Goal: Task Accomplishment & Management: Manage account settings

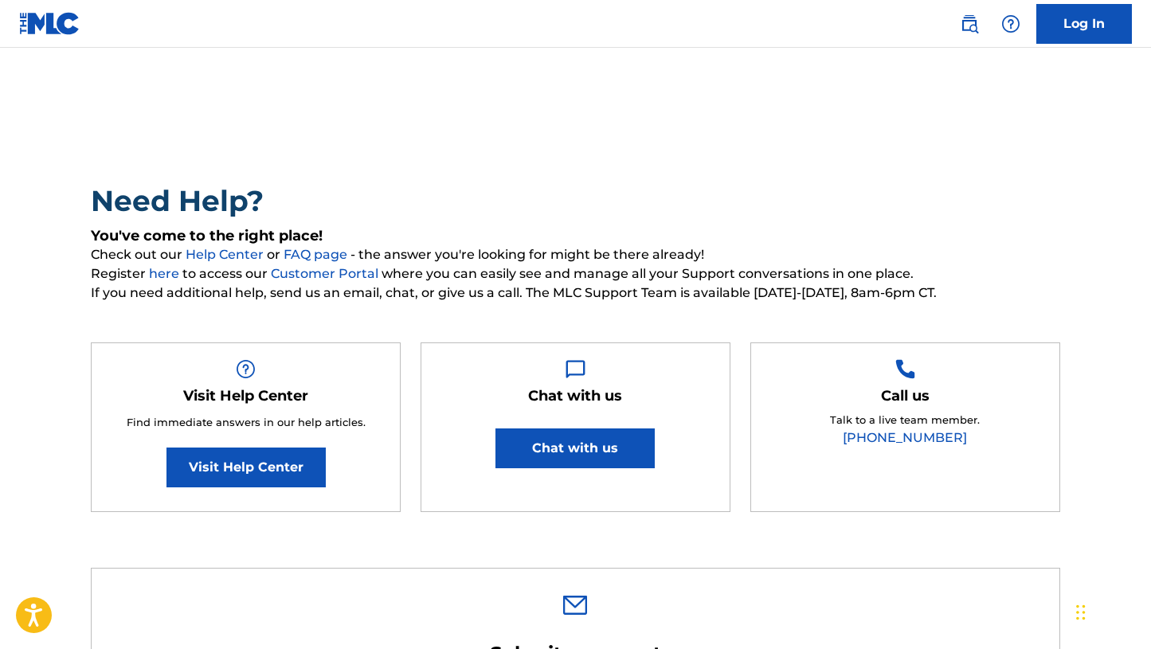
click at [1065, 24] on link "Log In" at bounding box center [1084, 24] width 96 height 40
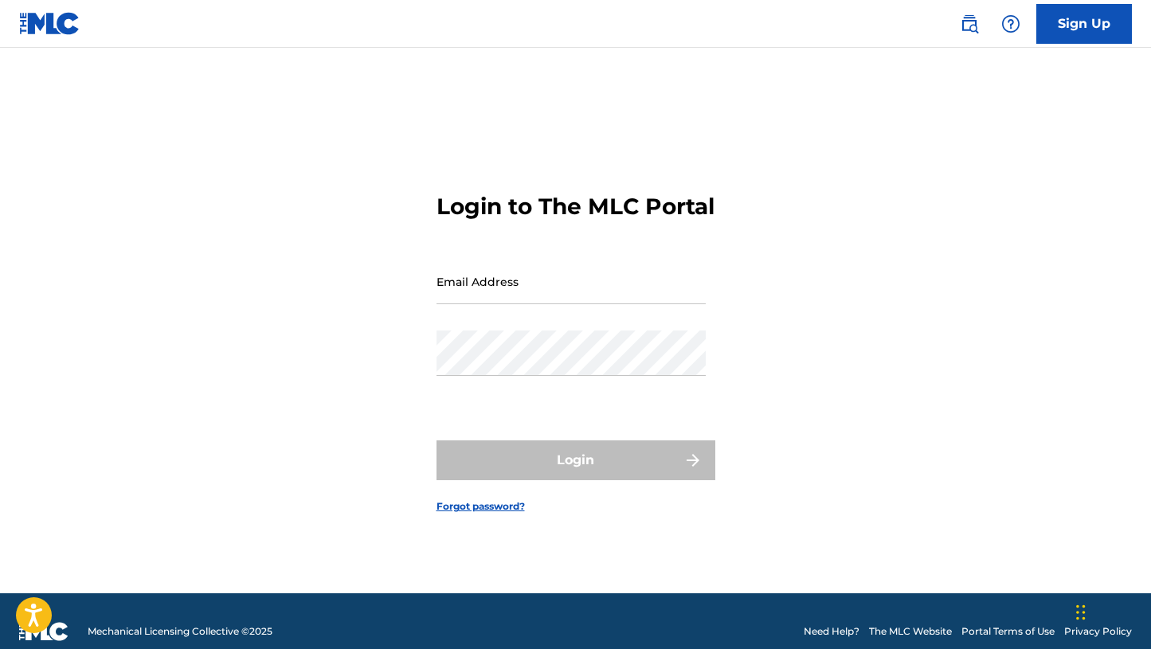
click at [605, 292] on input "Email Address" at bounding box center [571, 281] width 269 height 45
type input "[EMAIL_ADDRESS][DOMAIN_NAME]"
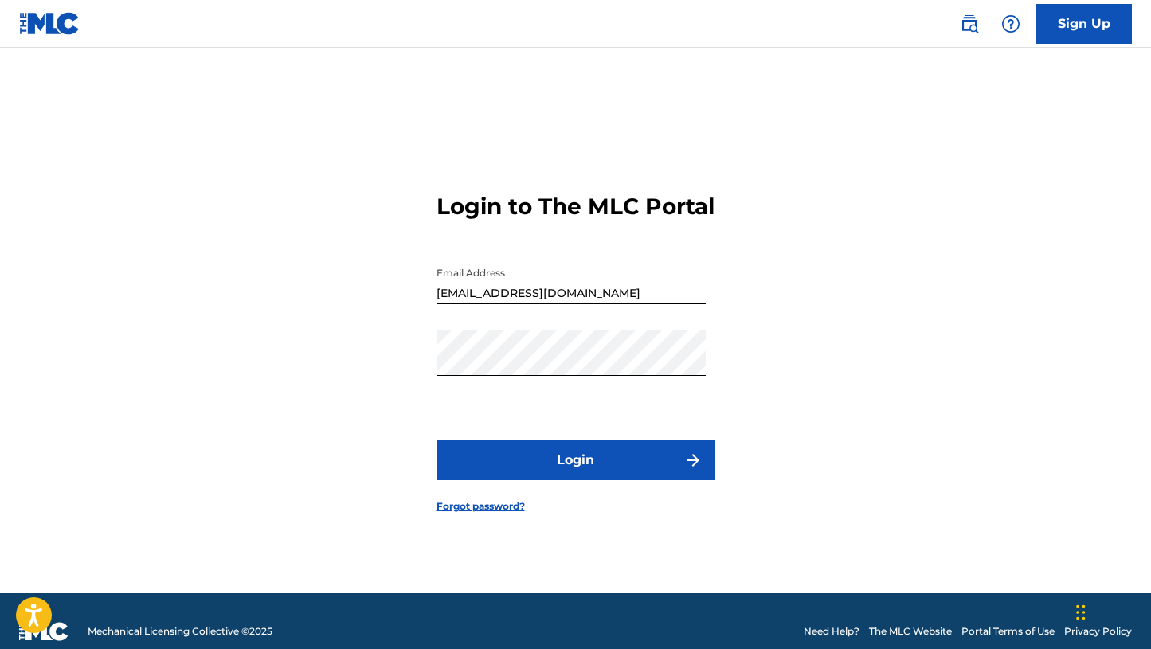
click at [550, 473] on button "Login" at bounding box center [576, 461] width 279 height 40
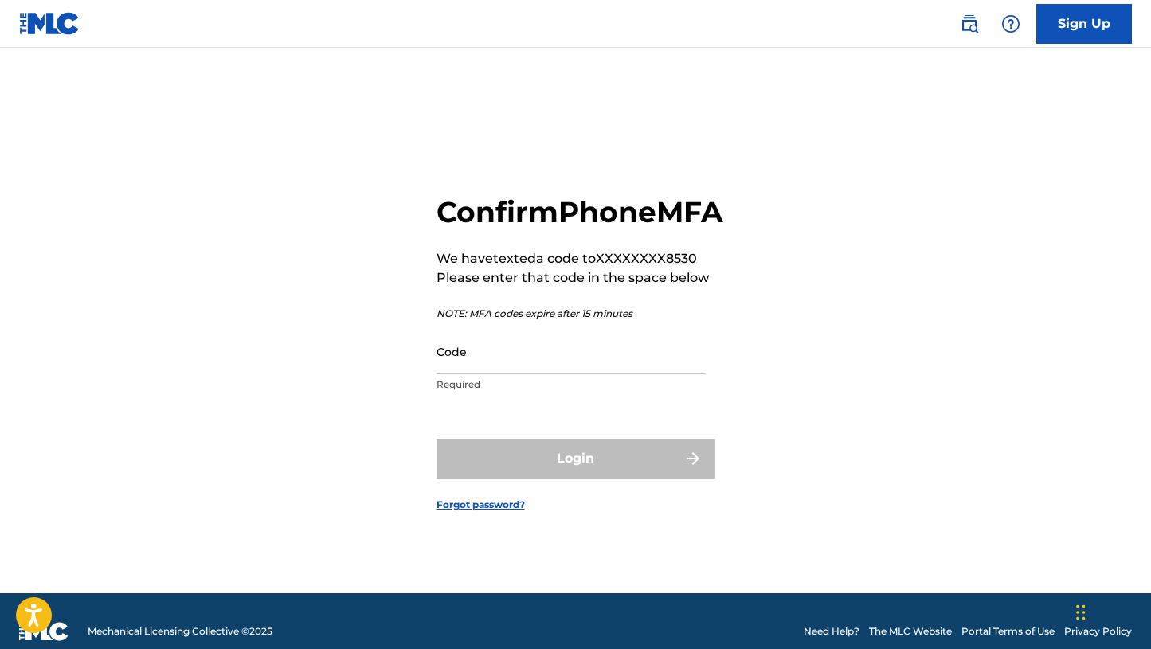
click at [455, 367] on input "Code" at bounding box center [571, 351] width 269 height 45
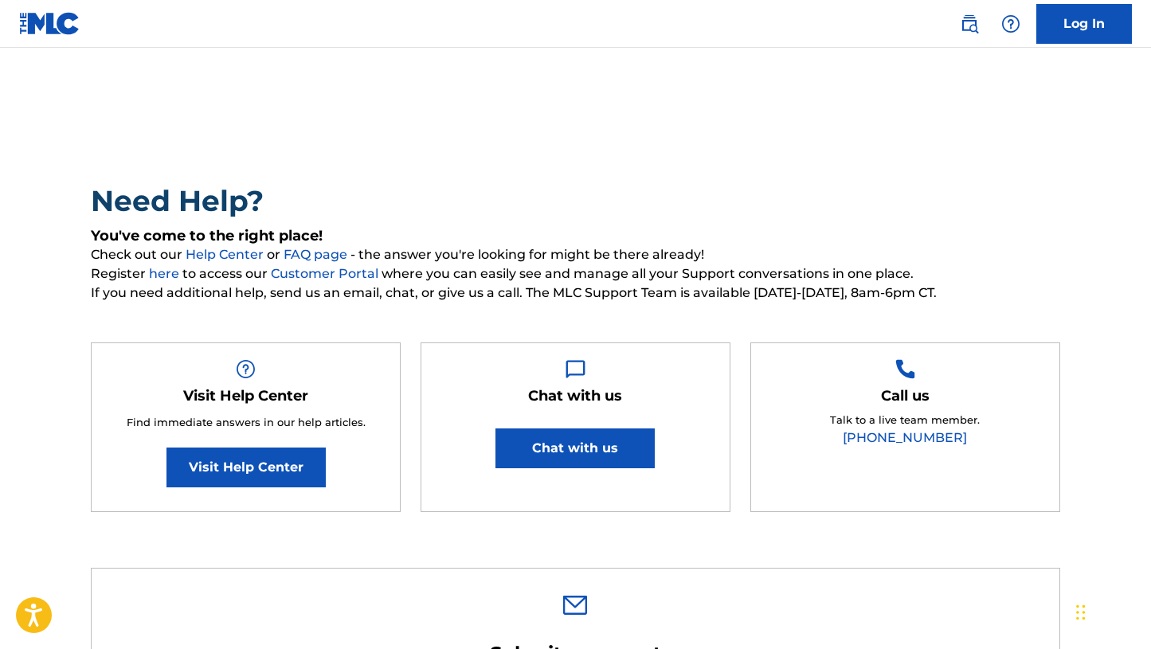
click at [1071, 25] on link "Log In" at bounding box center [1084, 24] width 96 height 40
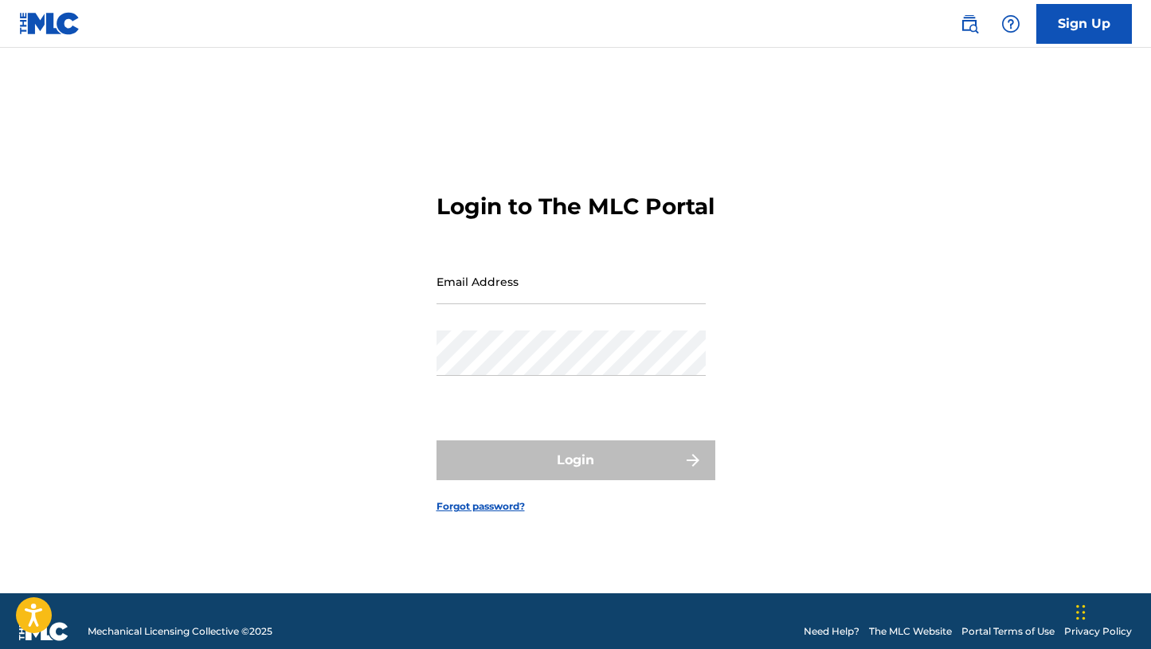
click at [637, 296] on input "Email Address" at bounding box center [571, 281] width 269 height 45
type input "[EMAIL_ADDRESS][DOMAIN_NAME]"
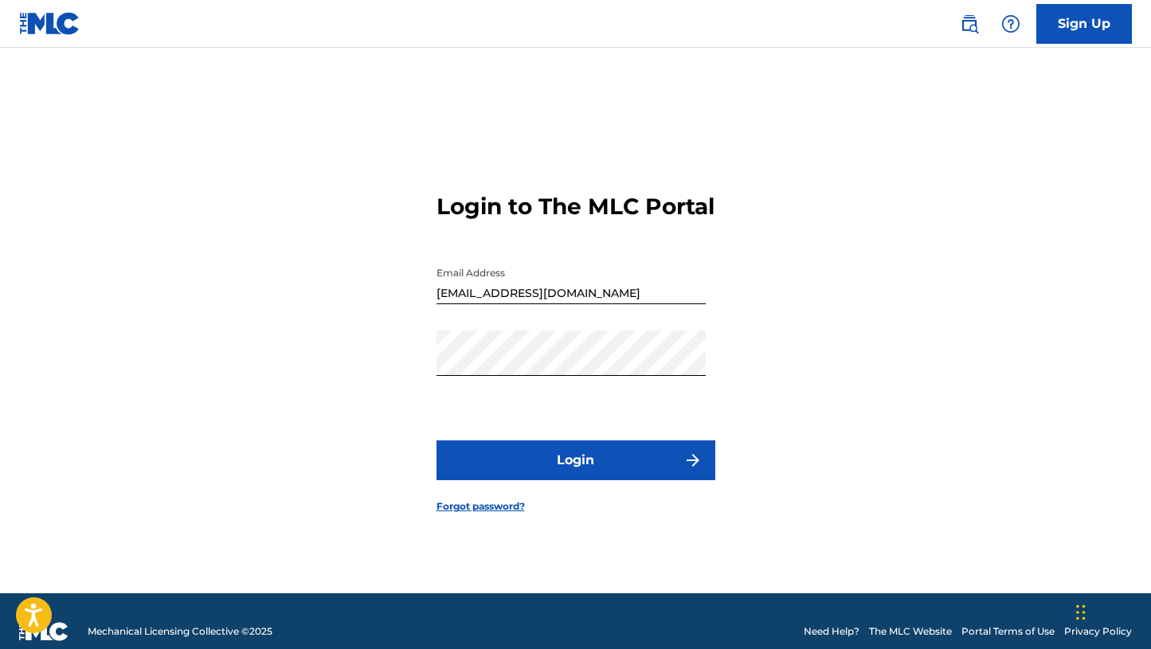
click at [601, 469] on button "Login" at bounding box center [576, 461] width 279 height 40
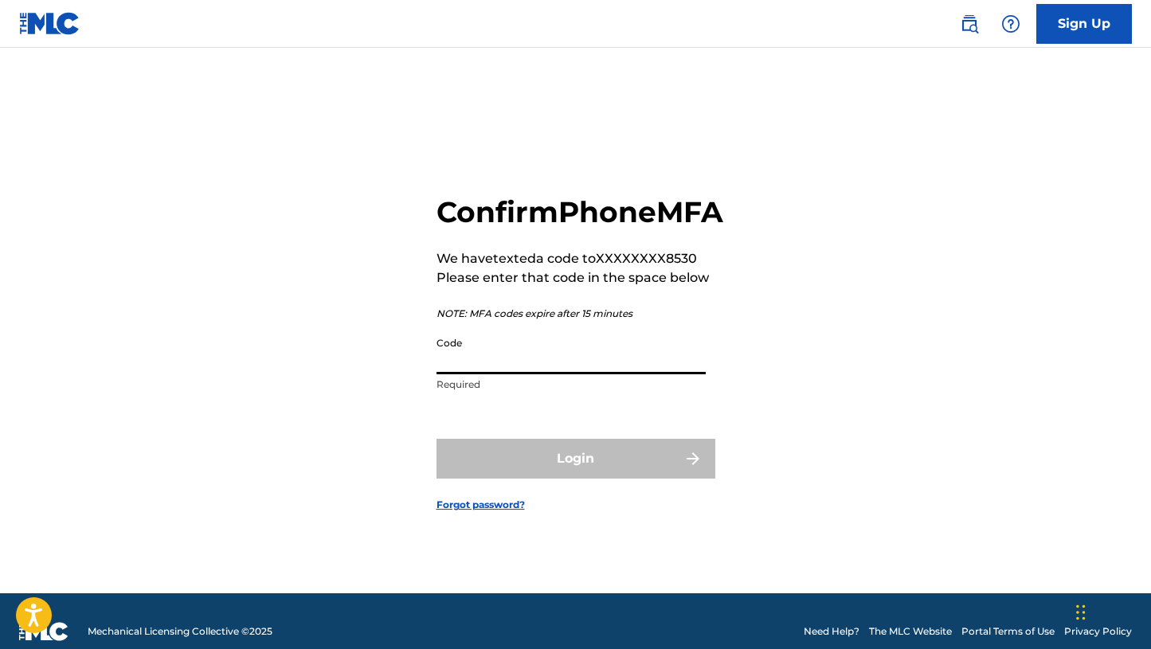
click at [466, 374] on input "Code" at bounding box center [571, 351] width 269 height 45
